Goal: Find specific page/section: Find specific page/section

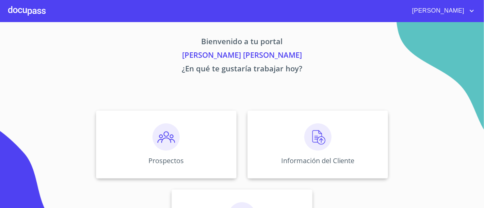
click at [296, 150] on div "Información del Cliente" at bounding box center [317, 145] width 141 height 68
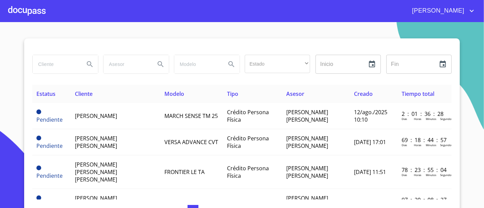
click at [44, 53] on div at bounding box center [65, 64] width 71 height 24
click at [52, 71] on input "search" at bounding box center [56, 64] width 46 height 18
type input "[PERSON_NAME]"
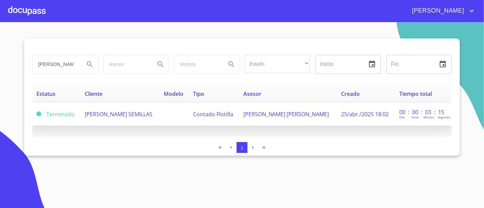
click at [135, 120] on td "[PERSON_NAME] SEMILLAS" at bounding box center [120, 114] width 79 height 23
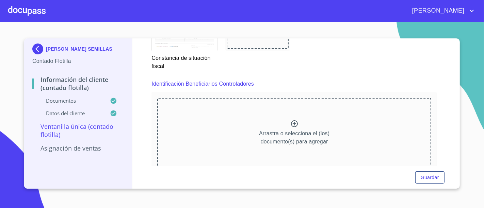
scroll to position [1811, 0]
